Goal: Task Accomplishment & Management: Manage account settings

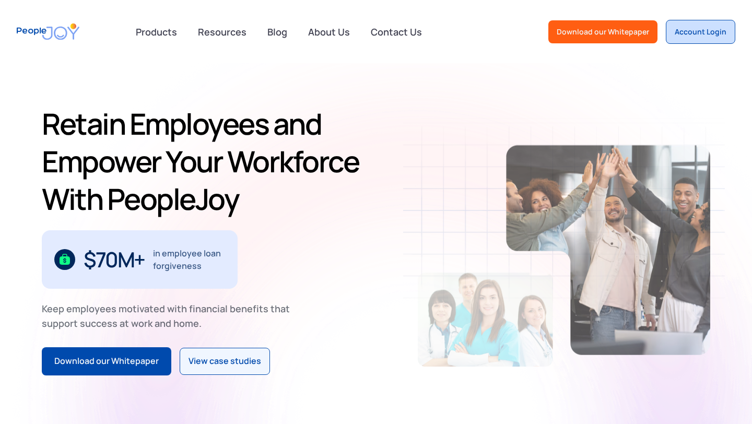
click at [714, 37] on div "Account Login" at bounding box center [700, 32] width 52 height 10
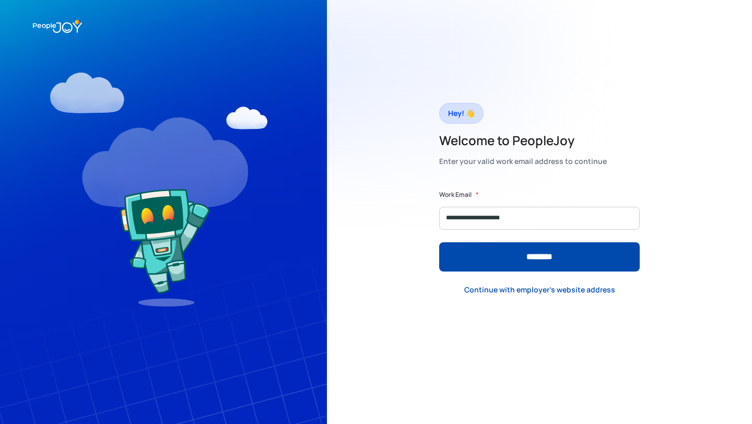
type input "**********"
click at [439, 242] on input "********" at bounding box center [539, 256] width 200 height 29
